Goal: Task Accomplishment & Management: Complete application form

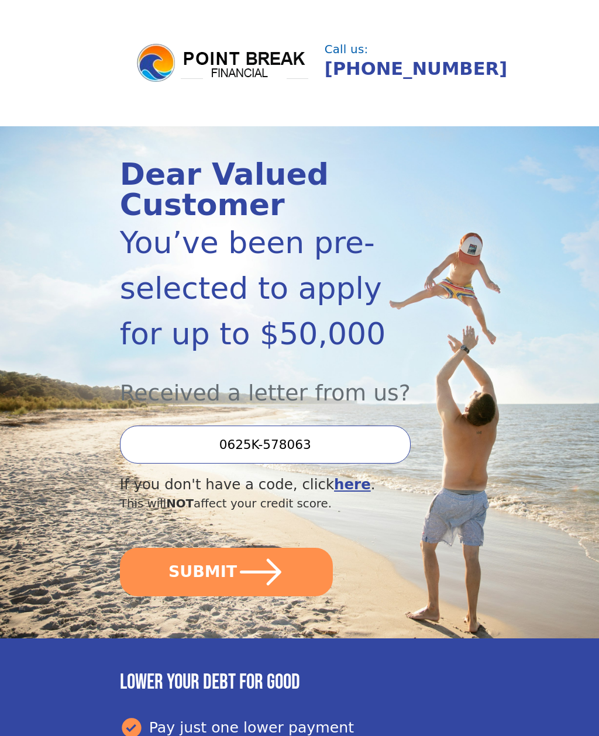
click at [282, 586] on icon "submit" at bounding box center [260, 572] width 47 height 47
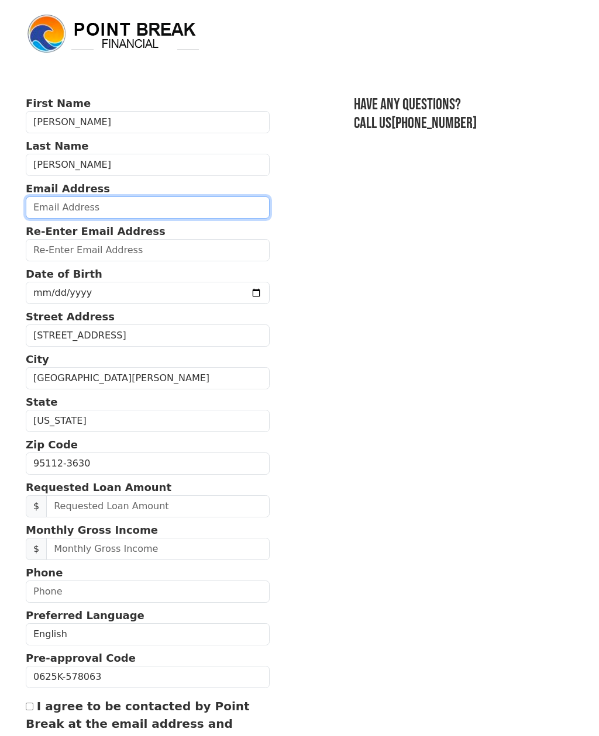
click at [41, 210] on input "email" at bounding box center [148, 208] width 244 height 22
type input "eroblesvargasjr@gmail.com"
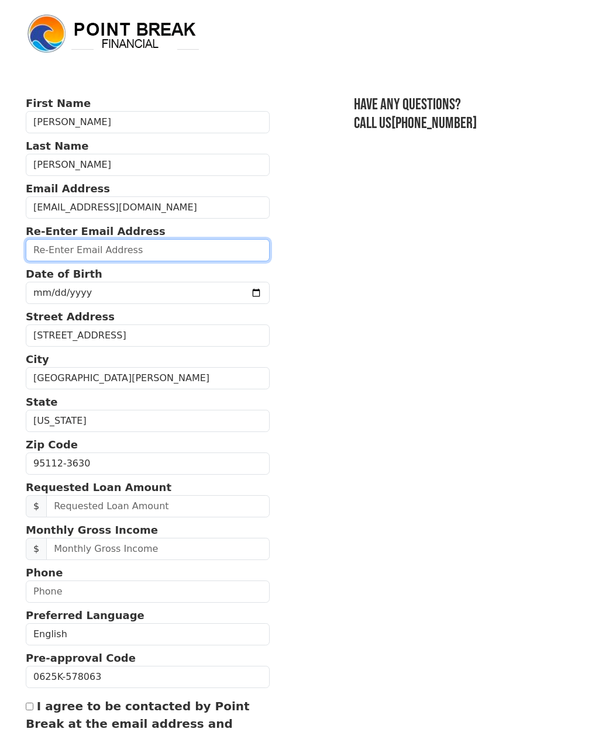
click at [57, 249] on input "email" at bounding box center [148, 250] width 244 height 22
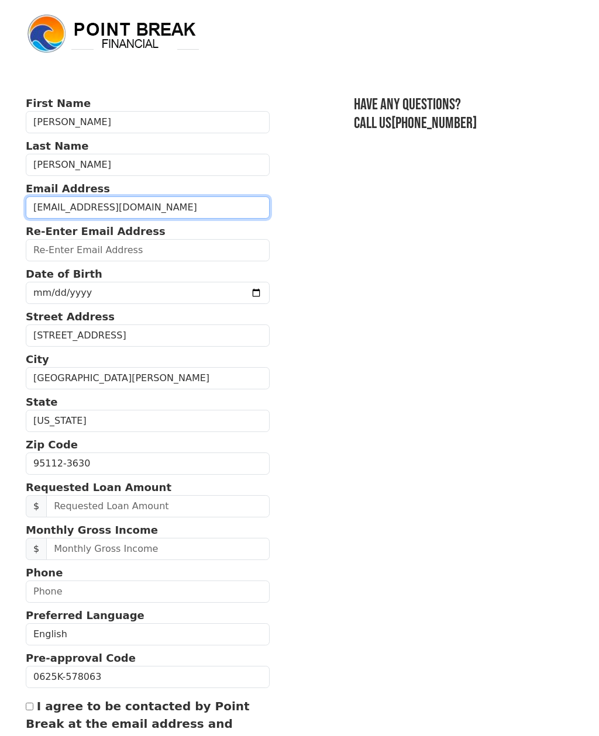
click at [52, 212] on input "eroblesvargasjr@gmail.com" at bounding box center [148, 208] width 244 height 22
click at [42, 206] on input "eroblesvargasjr@gmail.com" at bounding box center [148, 208] width 244 height 22
click at [57, 216] on input "eroblesvargasjr@gmail.com" at bounding box center [148, 208] width 244 height 22
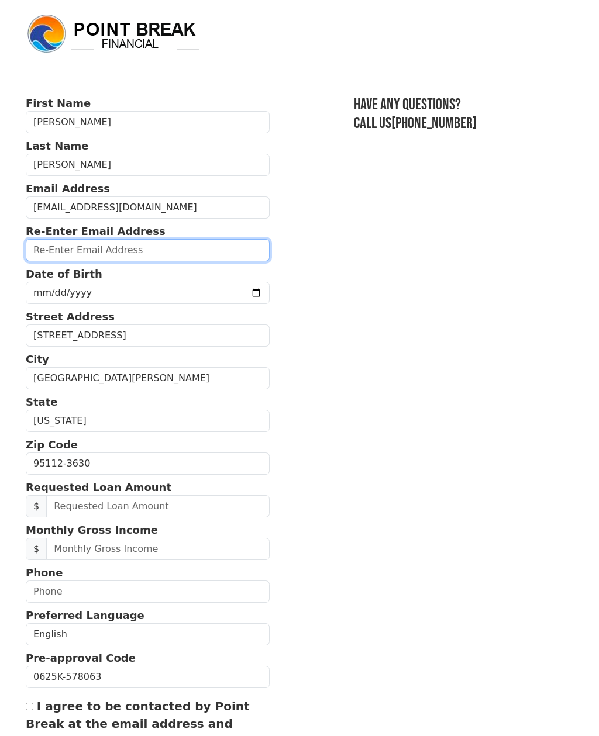
click at [49, 247] on input "email" at bounding box center [148, 250] width 244 height 22
paste input "eroblesvargasjr@gmail.com"
type input "eroblesvargasjr@gmail.com"
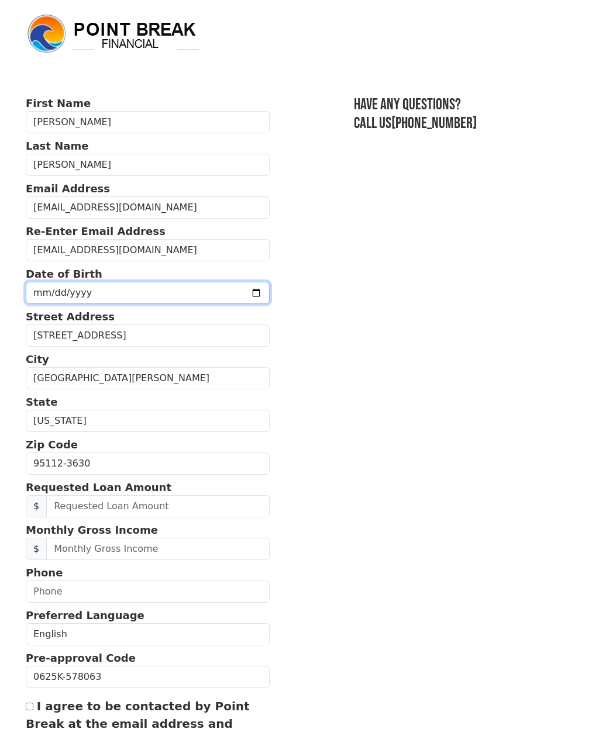
click at [44, 297] on input "date" at bounding box center [148, 293] width 244 height 22
click at [136, 291] on input "1995-12-12" at bounding box center [148, 293] width 244 height 22
type input "1995-12-10"
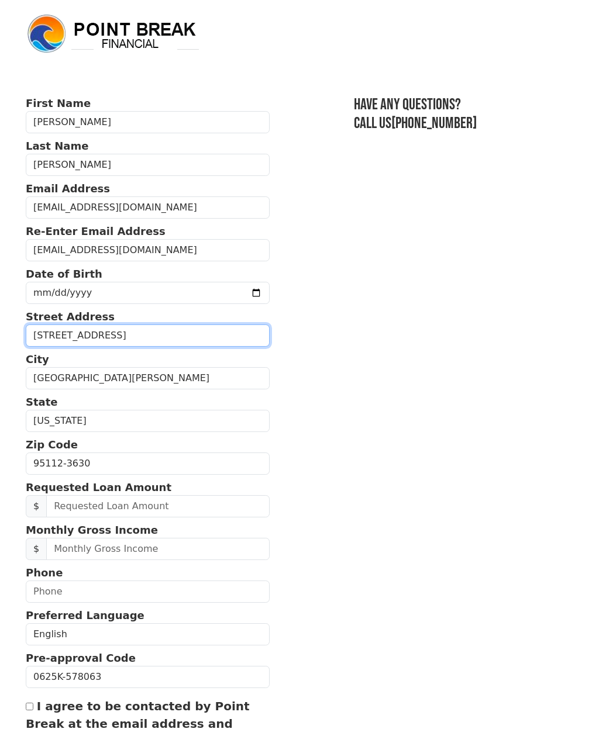
click at [211, 342] on input "344 E San Salvador St Apt 2" at bounding box center [148, 336] width 244 height 22
type input "344"
type input "4"
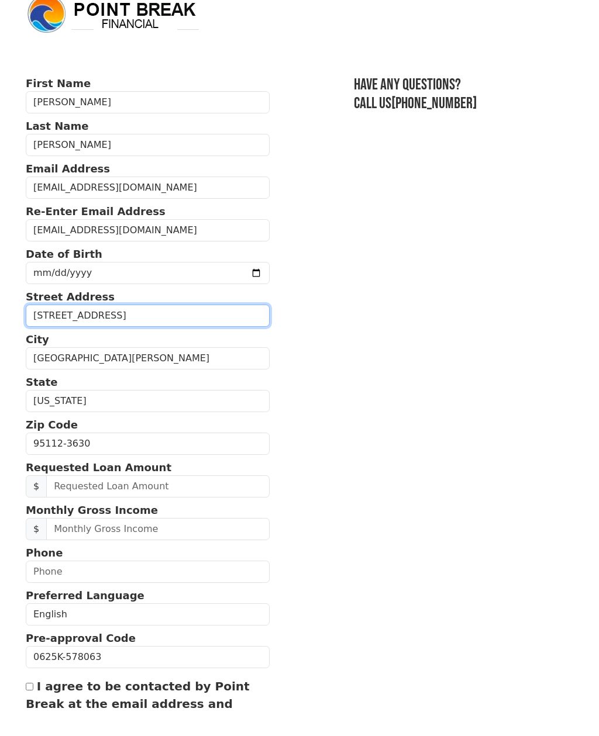
type input "4062 Ellmar Oaks Dr"
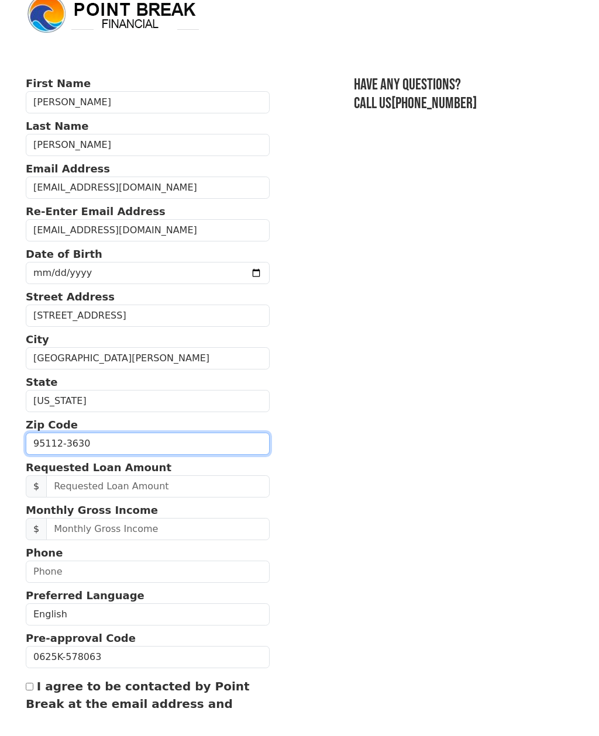
click at [81, 453] on input "95112-3630" at bounding box center [148, 464] width 244 height 22
type input "95136"
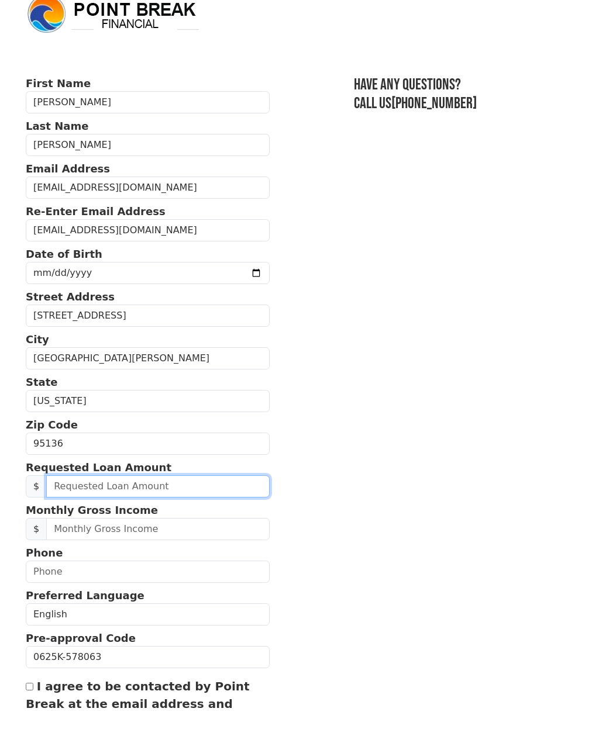
click at [207, 495] on input "text" at bounding box center [157, 506] width 223 height 22
type input "50,000.00"
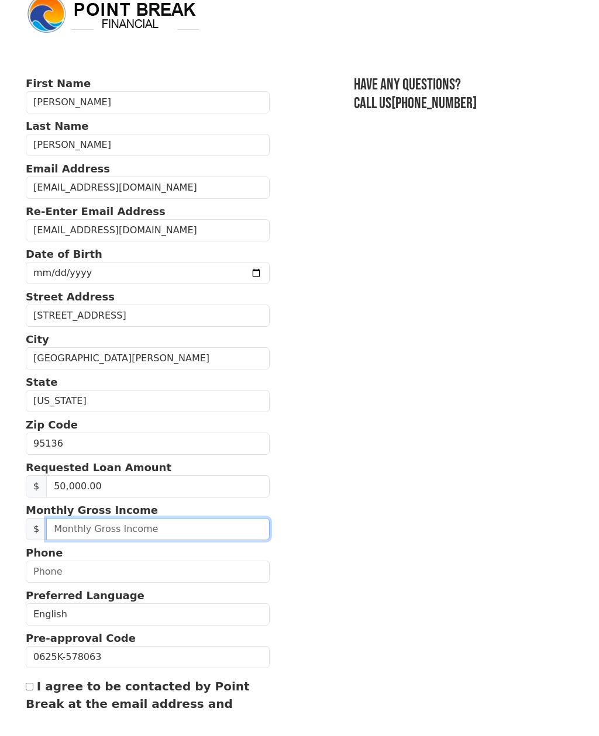
click at [208, 538] on input "text" at bounding box center [157, 549] width 223 height 22
type input "4,200.00"
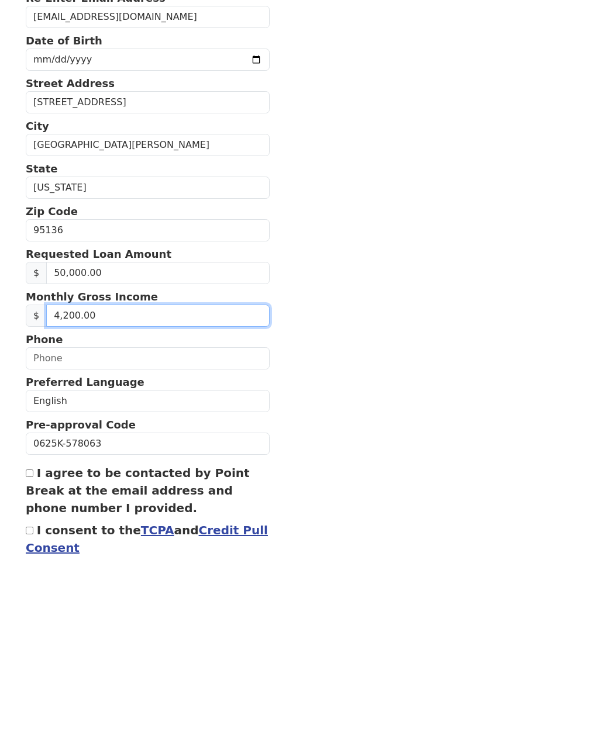
scroll to position [79, 0]
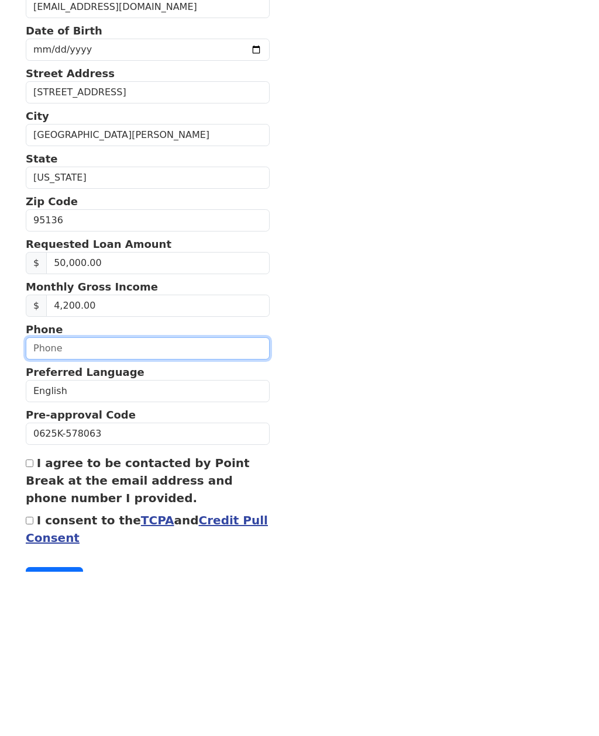
click at [42, 502] on input "text" at bounding box center [148, 513] width 244 height 22
type input "(559) 280-7874"
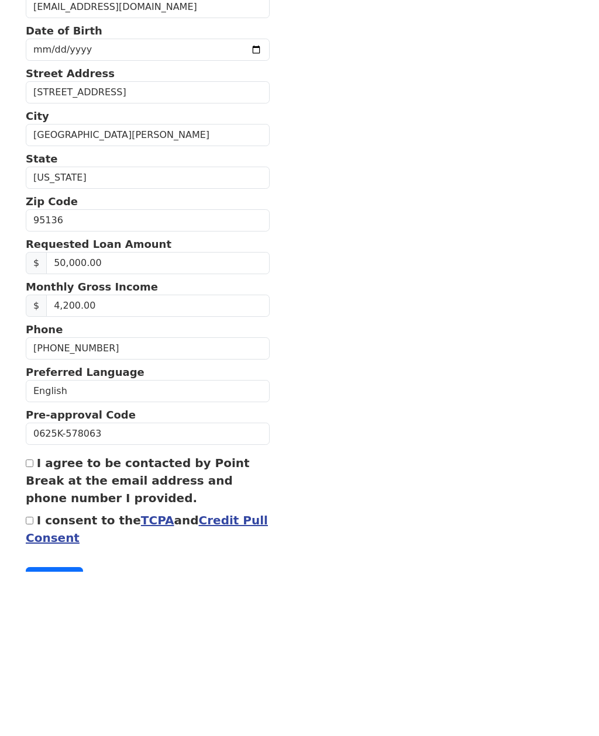
scroll to position [91, 0]
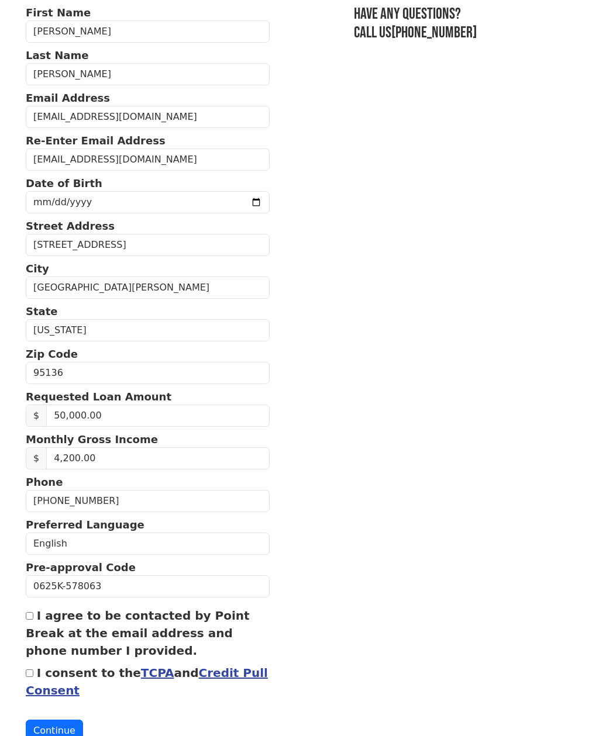
click at [28, 619] on input "I agree to be contacted by Point Break at the email address and phone number I …" at bounding box center [30, 616] width 8 height 8
checkbox input "true"
click at [33, 676] on input "I consent to the TCPA and Credit Pull Consent" at bounding box center [30, 674] width 8 height 8
checkbox input "true"
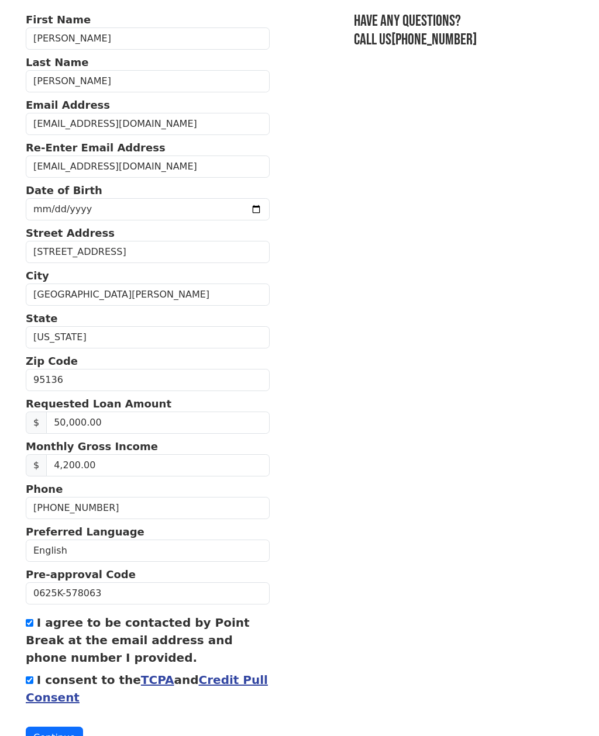
scroll to position [84, 0]
click at [75, 736] on button "Continue" at bounding box center [54, 738] width 57 height 22
